Goal: Find specific page/section: Find specific page/section

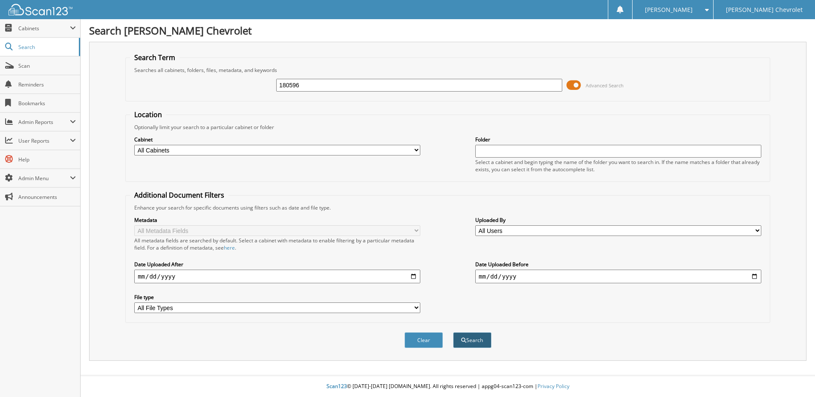
type input "180596"
click at [477, 345] on button "Search" at bounding box center [472, 340] width 38 height 16
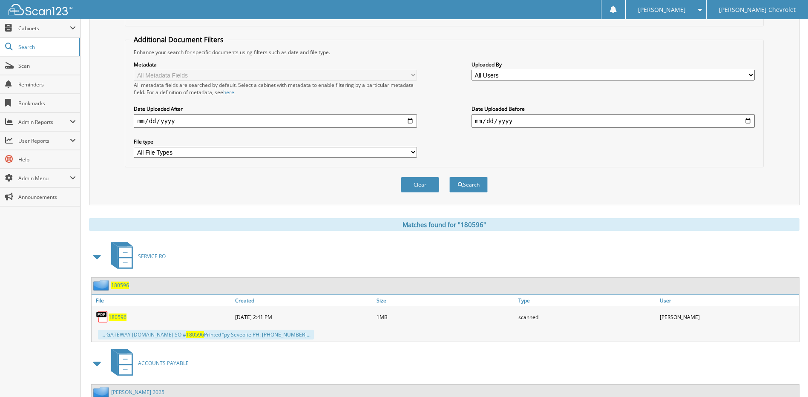
scroll to position [170, 0]
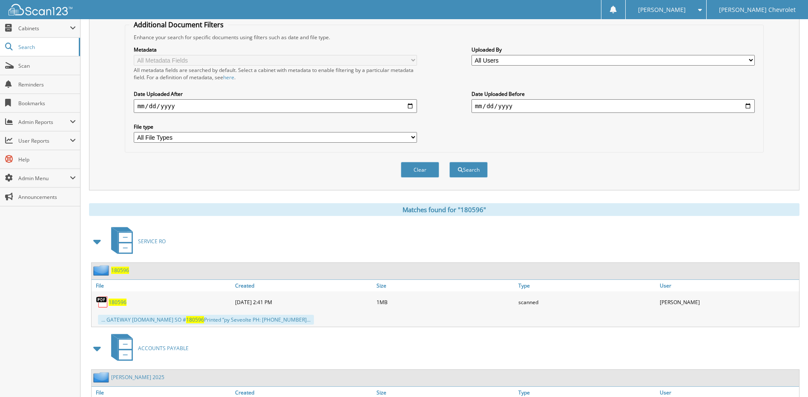
click at [115, 303] on span "180596" at bounding box center [118, 302] width 18 height 7
click at [28, 63] on span "Scan" at bounding box center [47, 65] width 58 height 7
